Goal: Use online tool/utility: Utilize a website feature to perform a specific function

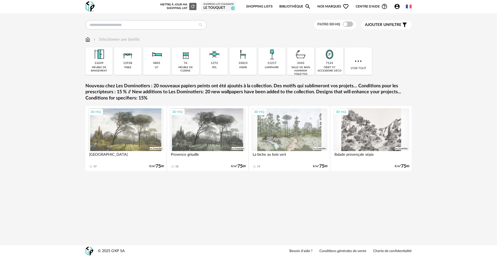
click at [126, 20] on div "Filtre 3D HQ Ajouter un filtre s Filter icon Filtrer par : Sélectionner une fam…" at bounding box center [248, 100] width 497 height 174
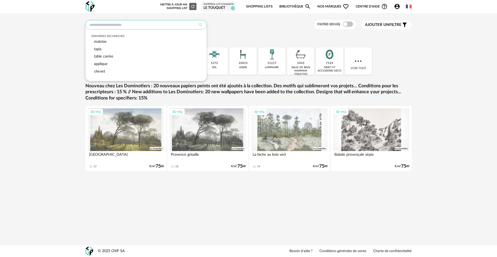
click at [127, 25] on input "text" at bounding box center [145, 24] width 121 height 9
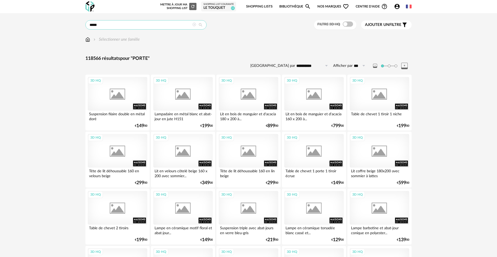
type input "*****"
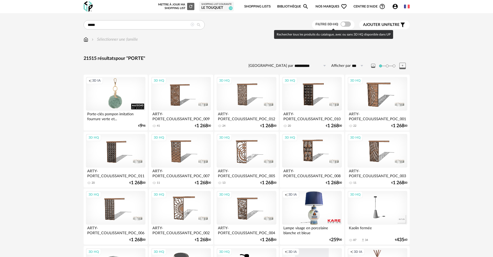
click at [347, 24] on span at bounding box center [345, 23] width 10 height 5
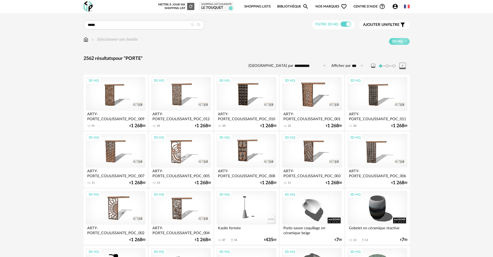
click at [84, 41] on img at bounding box center [86, 39] width 5 height 6
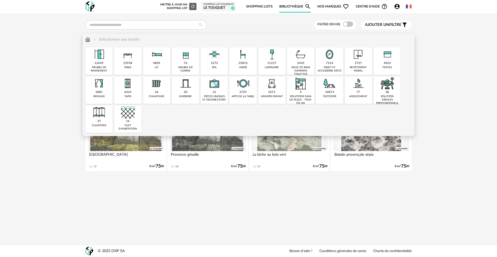
click at [189, 86] on img at bounding box center [186, 83] width 14 height 14
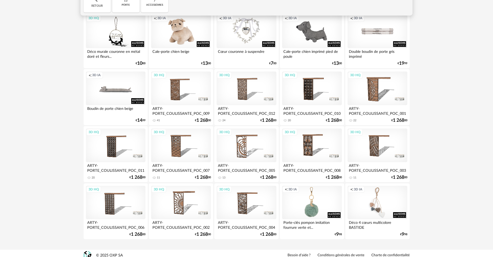
scroll to position [57, 0]
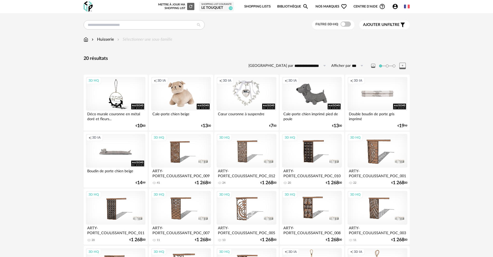
click at [201, 49] on div "**********" at bounding box center [246, 166] width 335 height 292
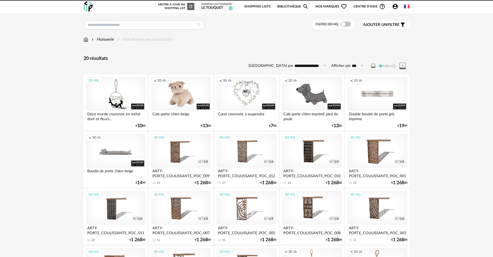
click at [85, 39] on img at bounding box center [86, 39] width 5 height 6
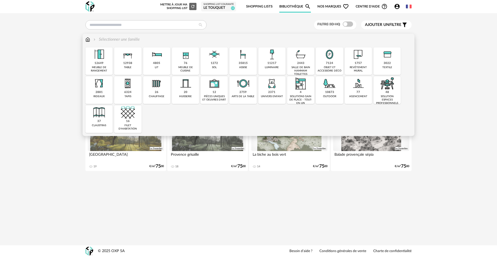
click at [237, 55] on img at bounding box center [243, 54] width 14 height 14
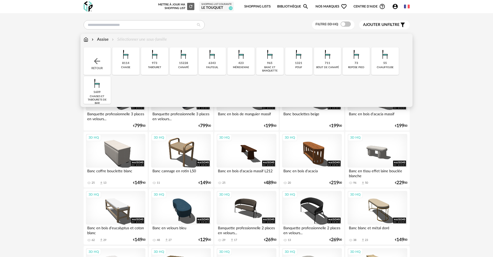
click at [187, 65] on div "15228" at bounding box center [183, 63] width 9 height 4
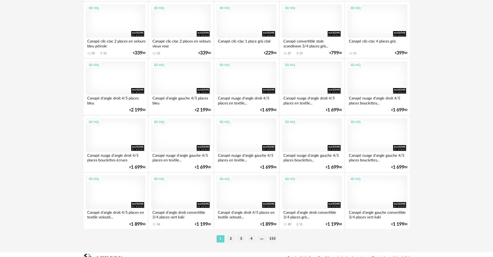
scroll to position [995, 0]
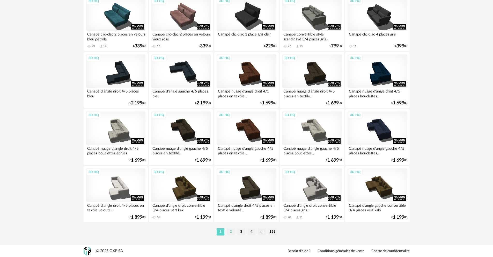
click at [232, 231] on li "2" at bounding box center [231, 231] width 8 height 7
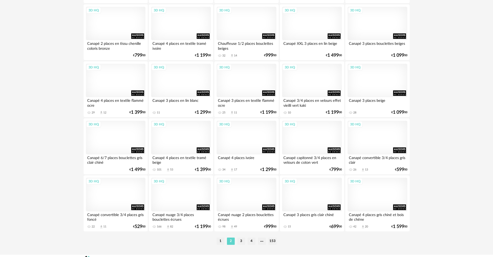
scroll to position [995, 0]
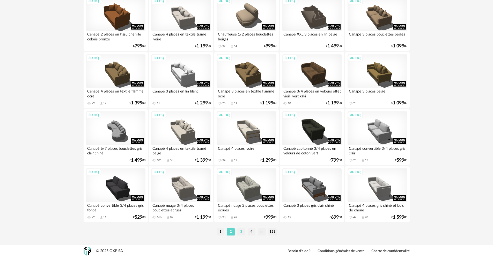
click at [240, 233] on li "3" at bounding box center [241, 231] width 8 height 7
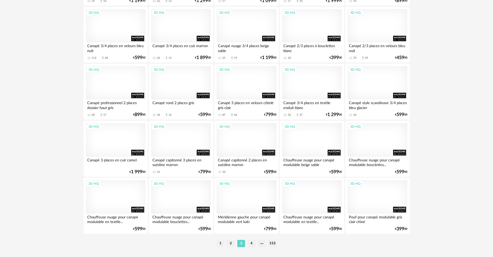
scroll to position [995, 0]
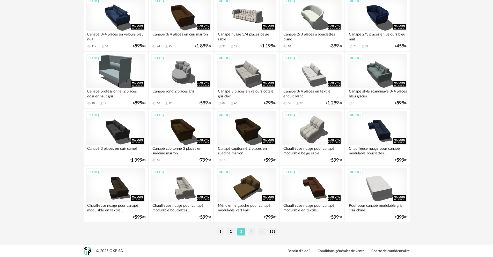
click at [253, 229] on li "4" at bounding box center [252, 231] width 8 height 7
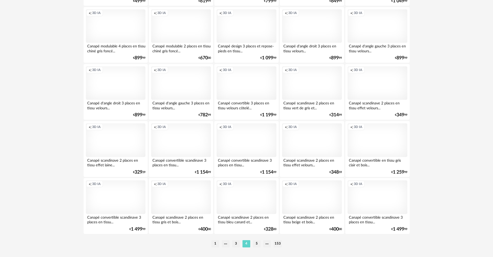
scroll to position [995, 0]
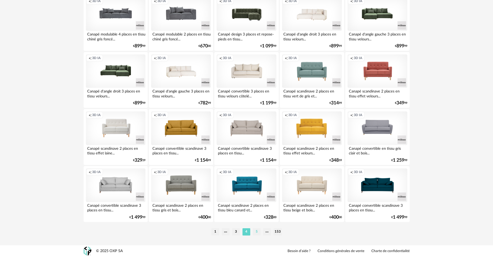
click at [259, 231] on li "5" at bounding box center [257, 231] width 8 height 7
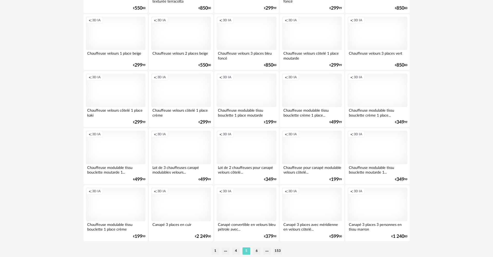
scroll to position [995, 0]
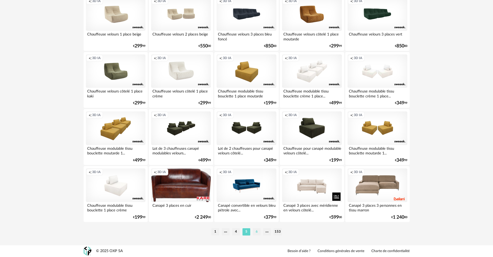
click at [256, 233] on li "6" at bounding box center [257, 231] width 8 height 7
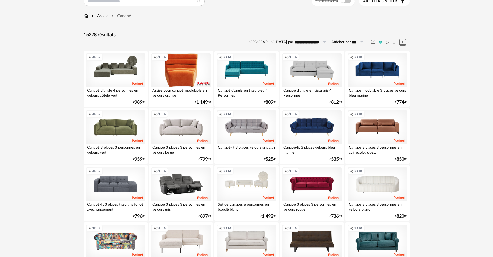
scroll to position [24, 0]
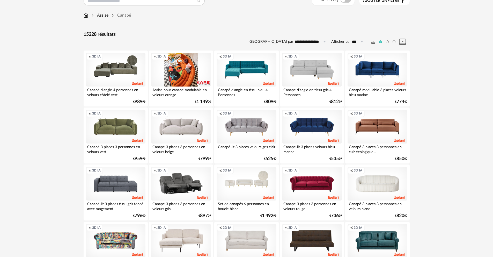
click at [186, 80] on div "Creation icon 3D IA" at bounding box center [181, 70] width 60 height 34
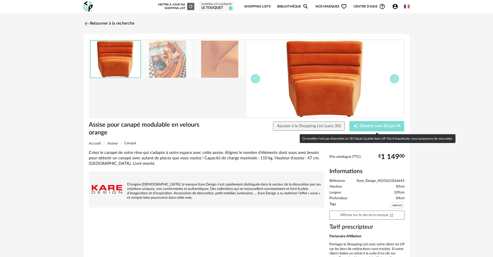
click at [389, 124] on span "Générer une 3D par IA" at bounding box center [380, 126] width 41 height 4
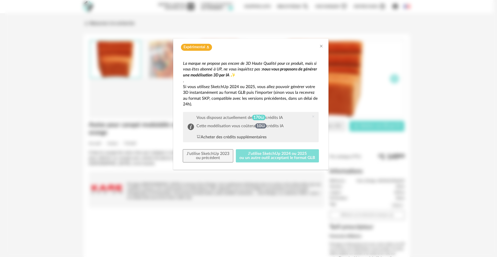
click at [269, 157] on button "J'utilise SketchUp 2024 ou 2025 ou un autre outil acceptant le format GLB" at bounding box center [277, 155] width 83 height 13
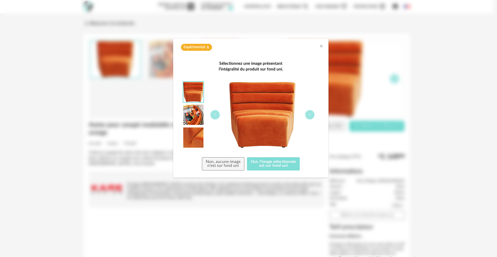
click at [277, 164] on button "Oui, l'image sélectionnée est sur fond uni" at bounding box center [273, 163] width 53 height 13
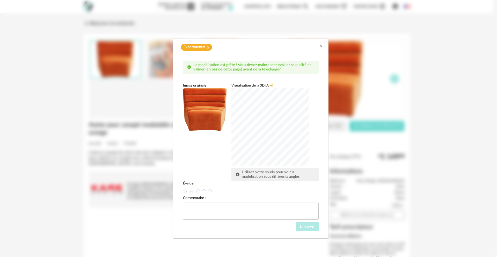
click at [266, 156] on div "dialog" at bounding box center [270, 127] width 78 height 78
click at [266, 143] on div "dialog" at bounding box center [270, 127] width 78 height 78
click at [268, 131] on div "dialog" at bounding box center [270, 127] width 78 height 78
click at [198, 192] on icon "dialog" at bounding box center [197, 189] width 5 height 5
click at [267, 123] on div "dialog" at bounding box center [270, 127] width 78 height 78
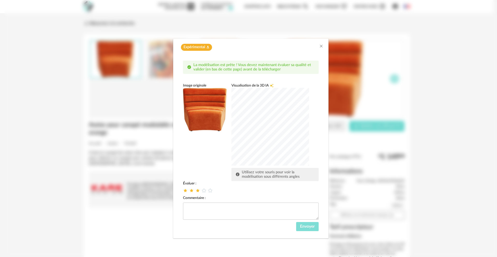
click at [309, 226] on span "Envoyer" at bounding box center [307, 226] width 15 height 4
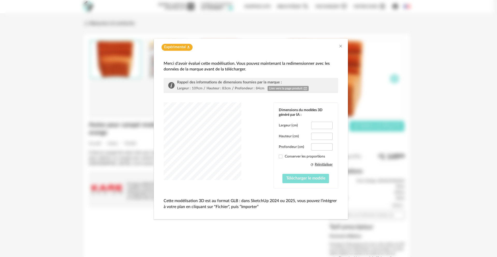
click at [302, 179] on span "Télécharger le modèle" at bounding box center [305, 178] width 39 height 4
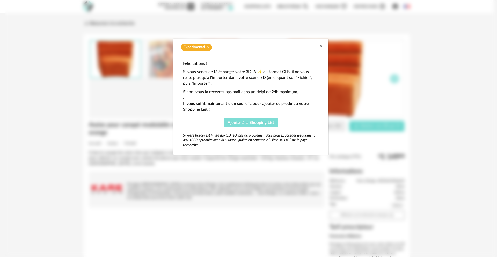
click at [267, 123] on span "Ajouter à la Shopping List" at bounding box center [250, 122] width 47 height 4
click at [320, 46] on icon "Close" at bounding box center [321, 46] width 4 height 4
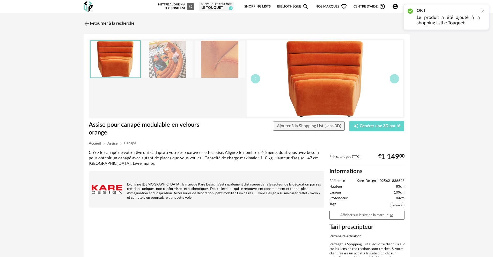
click at [483, 10] on div at bounding box center [482, 11] width 4 height 4
click at [323, 7] on span "Nos marques Heart Outline icon" at bounding box center [331, 7] width 32 height 12
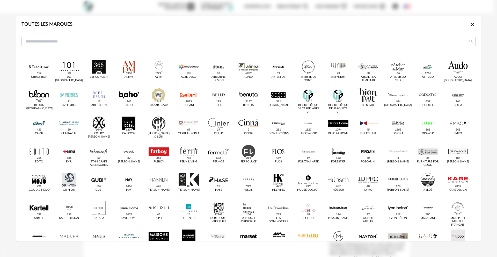
click at [469, 28] on icon "Close icon" at bounding box center [472, 24] width 6 height 6
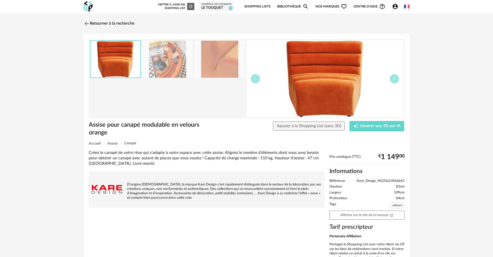
click at [212, 9] on div "Le Touquet" at bounding box center [216, 8] width 30 height 5
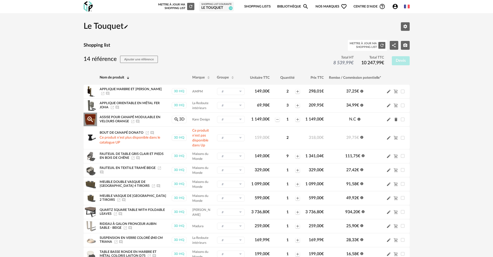
click at [229, 118] on input "text" at bounding box center [231, 119] width 28 height 7
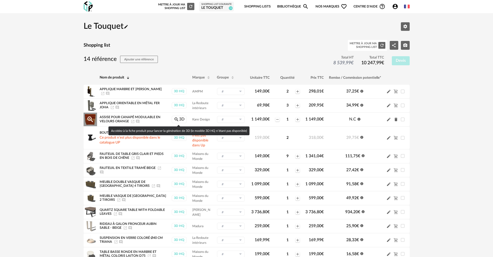
click at [180, 117] on link "Magnify icon 3D" at bounding box center [179, 119] width 15 height 8
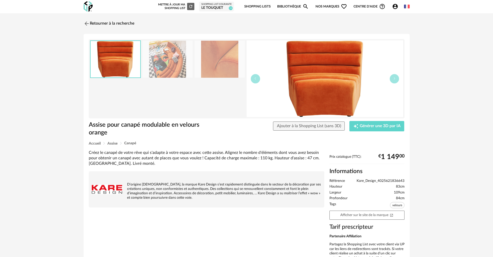
click at [180, 9] on div "Mettre à jour ma Shopping List Refresh icon" at bounding box center [175, 6] width 37 height 7
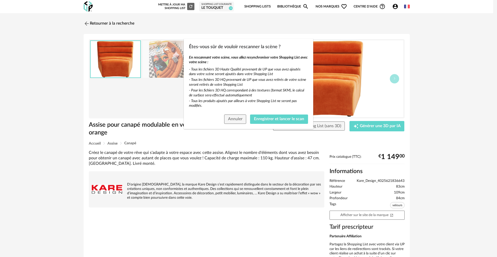
click at [164, 79] on div "Êtes-vous sûr de vouloir rescanner la scène ? En rescannant votre scène, vous a…" at bounding box center [248, 128] width 497 height 257
click at [361, 127] on div "Êtes-vous sûr de vouloir rescanner la scène ? En rescannant votre scène, vous a…" at bounding box center [248, 128] width 497 height 257
click at [243, 116] on button "Annuler" at bounding box center [235, 118] width 22 height 9
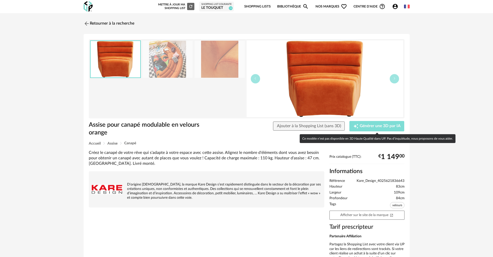
click at [371, 128] on span "Générer une 3D par IA" at bounding box center [380, 126] width 41 height 4
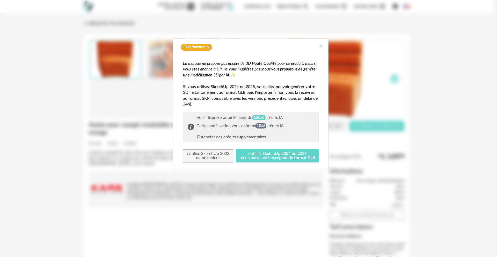
click at [319, 46] on icon "Close" at bounding box center [321, 46] width 4 height 4
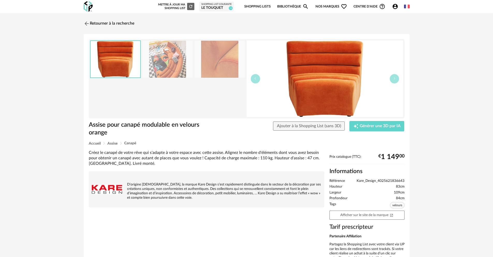
click at [287, 6] on link "Bibliothèque Magnify icon" at bounding box center [293, 7] width 32 height 12
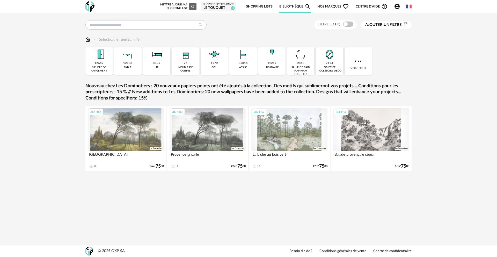
click at [217, 8] on div "Le Touquet" at bounding box center [218, 8] width 30 height 5
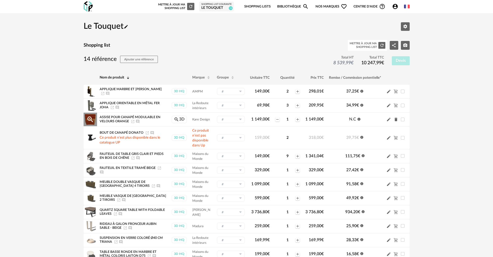
click at [240, 118] on icon at bounding box center [240, 119] width 6 height 7
